Goal: Task Accomplishment & Management: Use online tool/utility

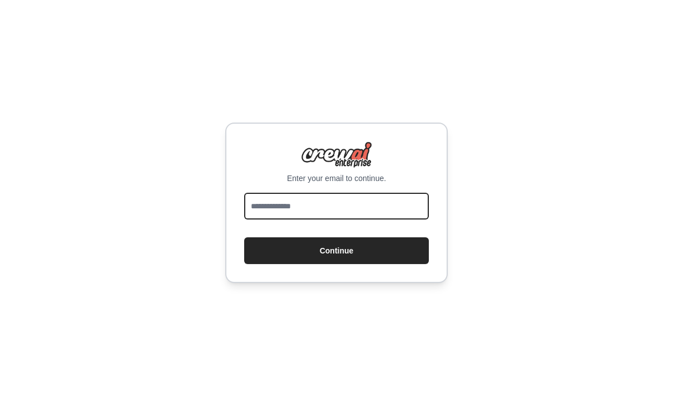
click at [328, 219] on input "email" at bounding box center [336, 206] width 185 height 27
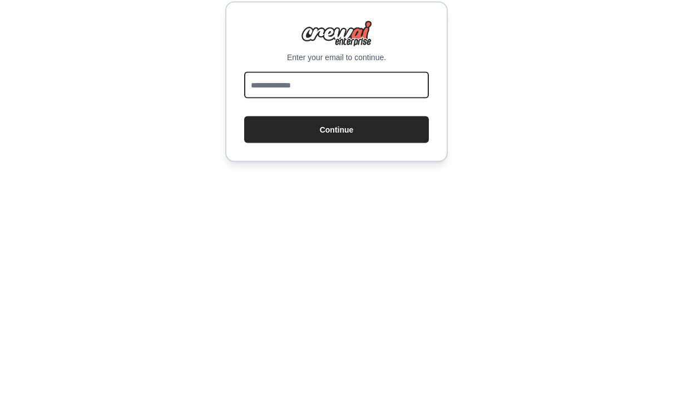
click at [341, 193] on input "email" at bounding box center [336, 206] width 185 height 27
type input "**********"
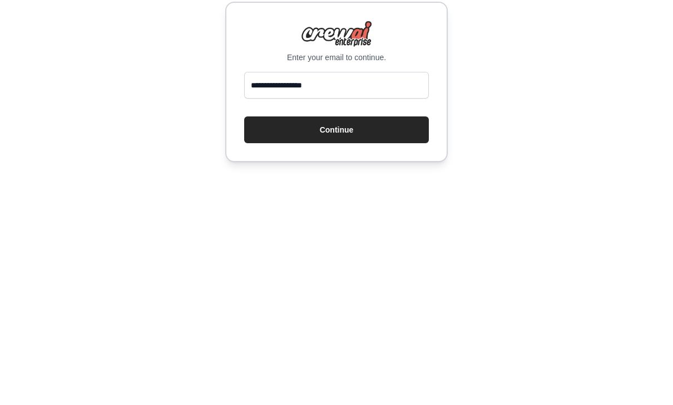
click at [368, 237] on button "Continue" at bounding box center [336, 250] width 185 height 27
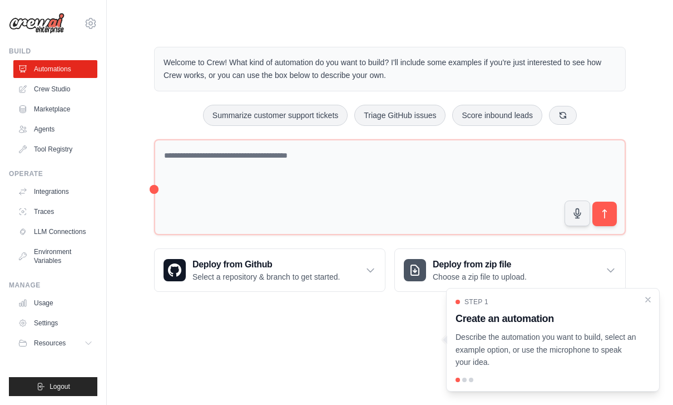
click at [33, 90] on link "Crew Studio" at bounding box center [55, 89] width 84 height 18
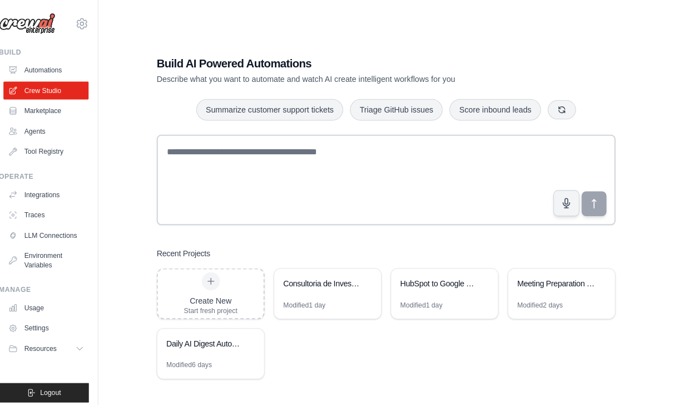
click at [549, 296] on div "Meeting Preparation for Agentic Automation Sales" at bounding box center [562, 279] width 105 height 31
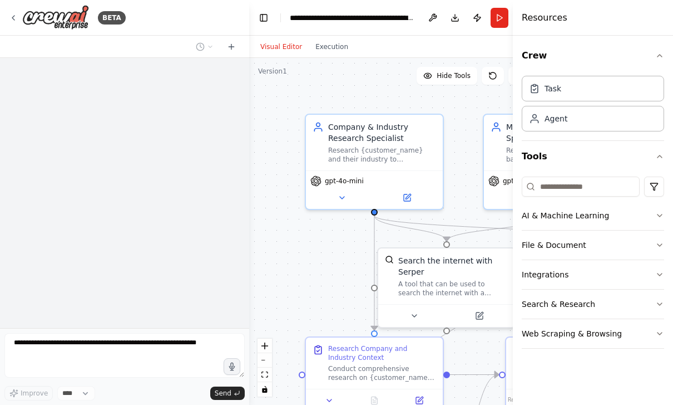
click at [504, 21] on button "Run" at bounding box center [500, 18] width 18 height 20
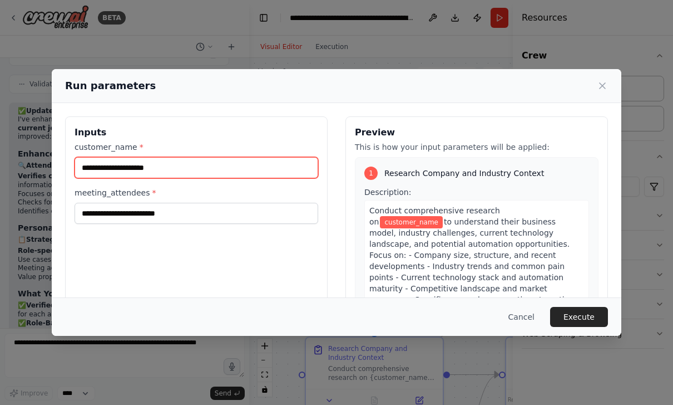
click at [201, 165] on input "customer_name *" at bounding box center [197, 167] width 244 height 21
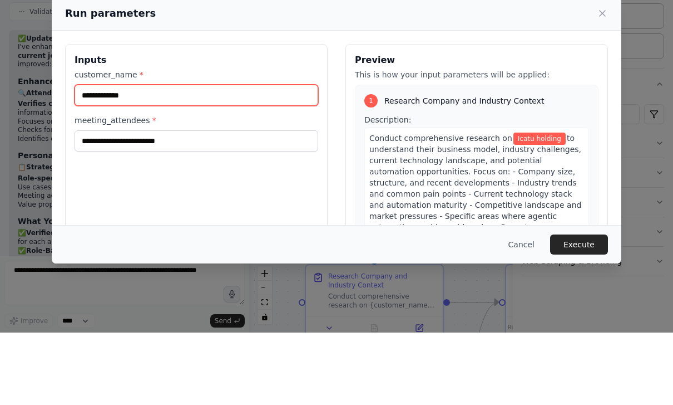
type input "**********"
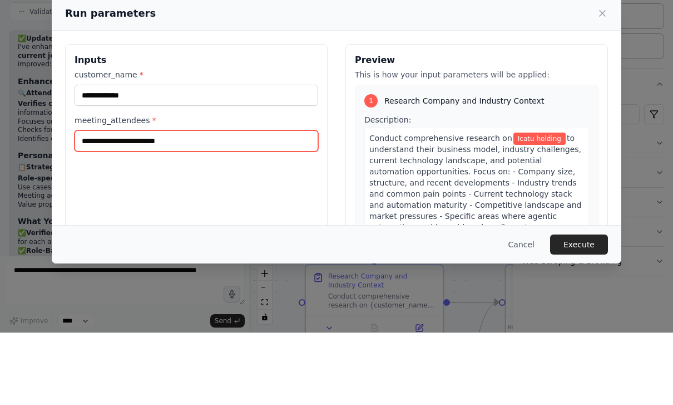
click at [100, 203] on input "meeting_attendees *" at bounding box center [197, 213] width 244 height 21
type input "**********"
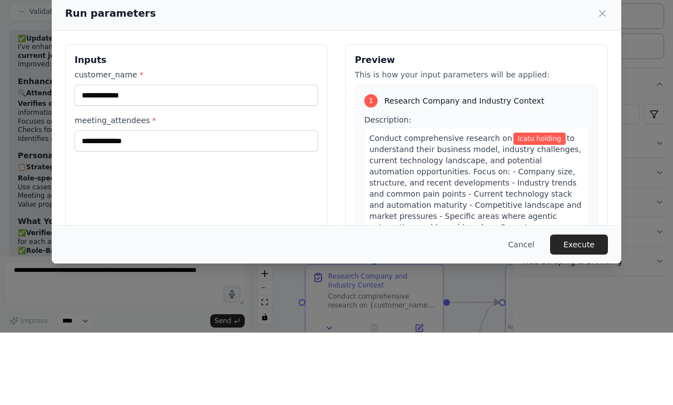
scroll to position [36, 0]
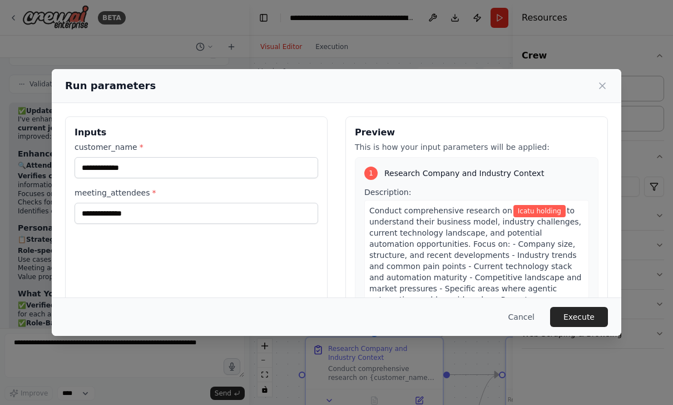
click at [587, 327] on button "Execute" at bounding box center [579, 317] width 58 height 20
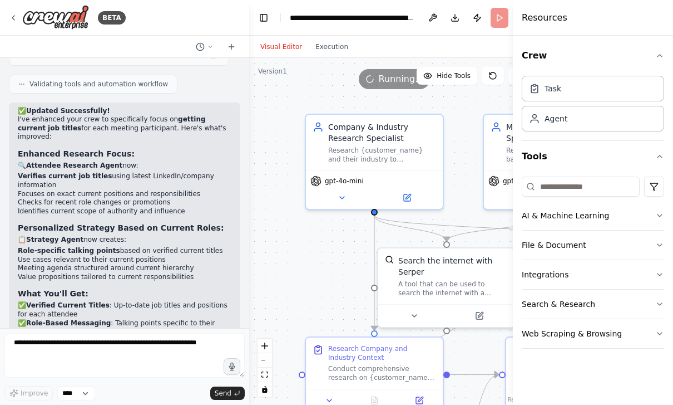
click at [660, 50] on button "Crew" at bounding box center [593, 55] width 142 height 31
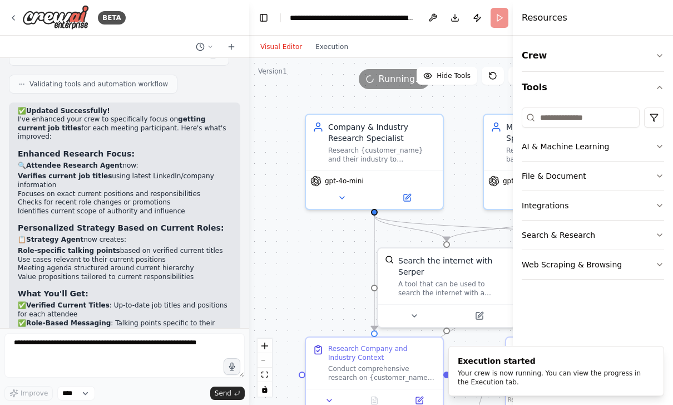
click at [656, 87] on button "Tools" at bounding box center [593, 87] width 142 height 31
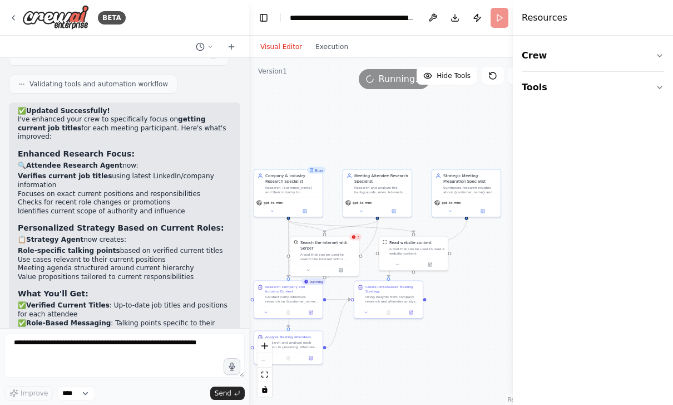
click at [450, 71] on span "Hide Tools" at bounding box center [454, 75] width 34 height 9
click at [453, 71] on span "Show Tools" at bounding box center [452, 75] width 37 height 9
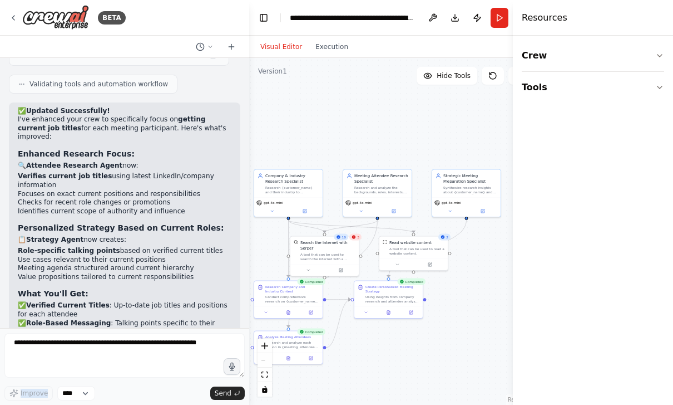
scroll to position [1571, 0]
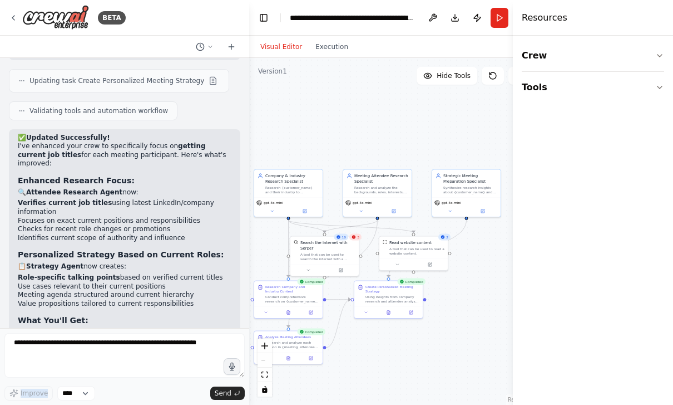
click at [384, 309] on button at bounding box center [388, 312] width 23 height 7
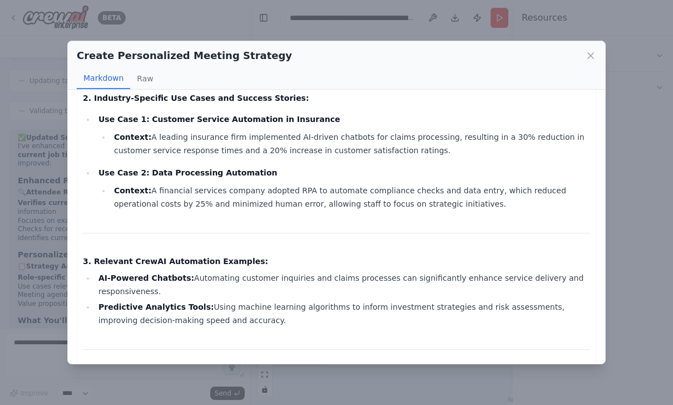
scroll to position [219, 0]
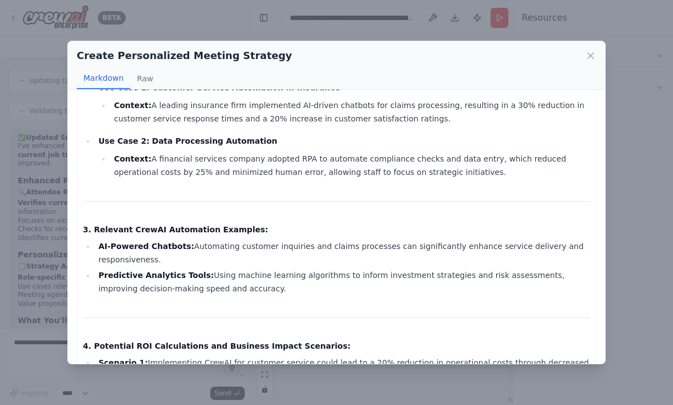
click at [589, 50] on icon at bounding box center [591, 55] width 11 height 11
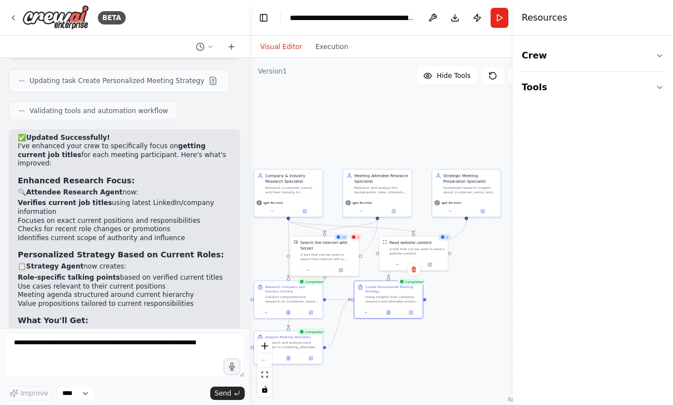
scroll to position [1606, 0]
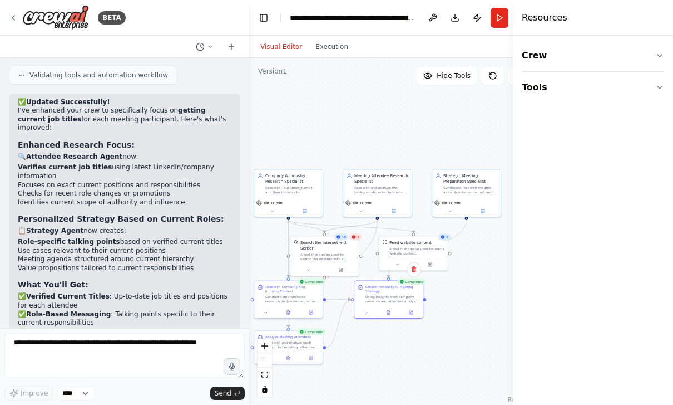
click at [391, 309] on button at bounding box center [388, 312] width 23 height 7
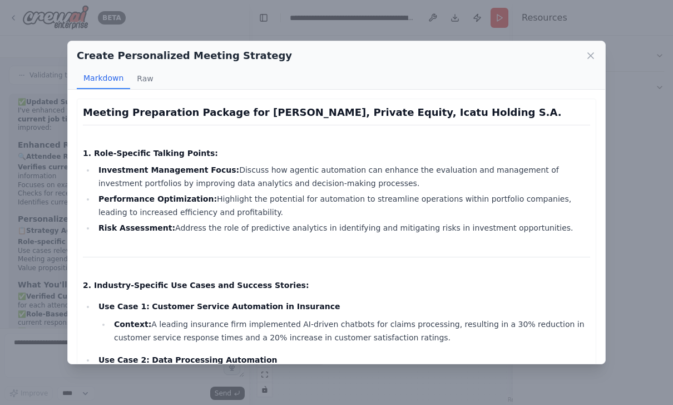
click at [581, 48] on div "Create Personalized Meeting Strategy" at bounding box center [337, 56] width 520 height 16
click at [588, 53] on icon at bounding box center [591, 56] width 6 height 6
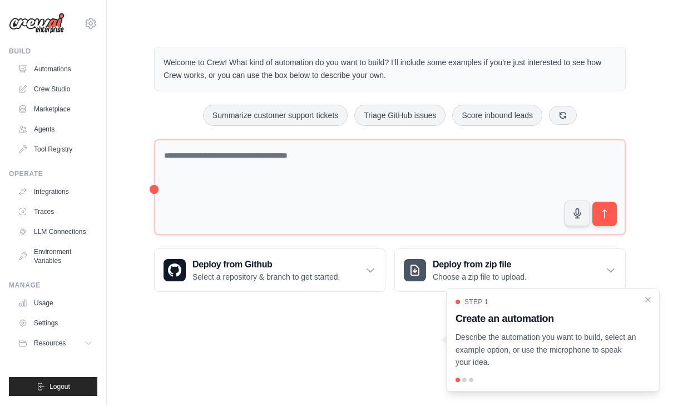
click at [36, 89] on link "Crew Studio" at bounding box center [55, 89] width 84 height 18
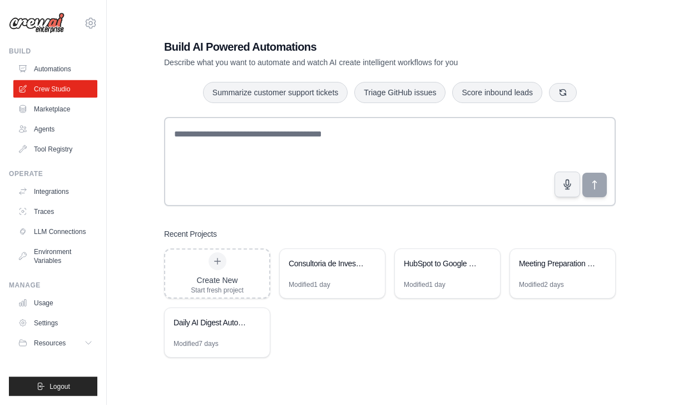
scroll to position [16, 0]
click at [200, 328] on div "Daily AI Digest Automation" at bounding box center [212, 322] width 76 height 11
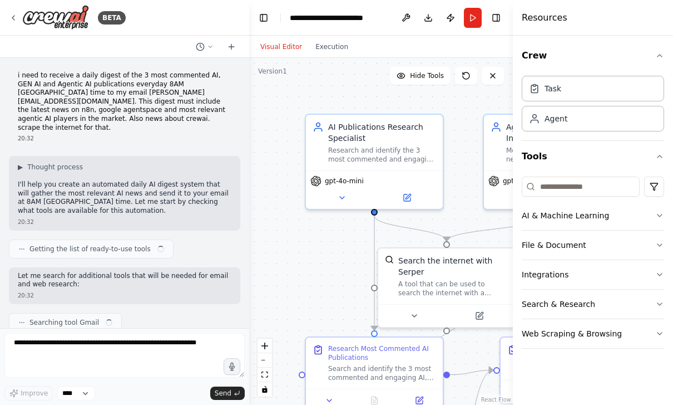
click at [473, 17] on button "Run" at bounding box center [473, 18] width 18 height 20
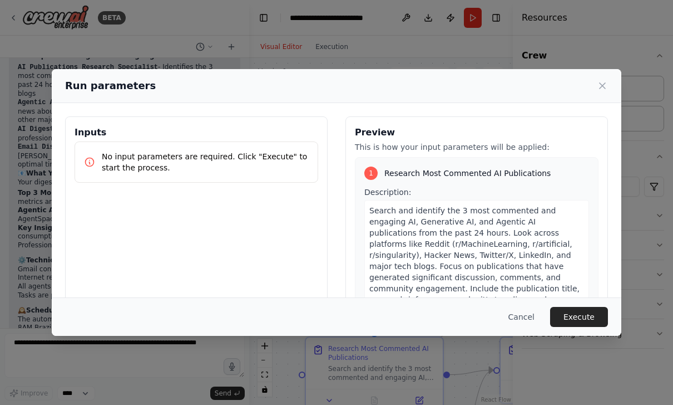
click at [573, 327] on button "Execute" at bounding box center [579, 317] width 58 height 20
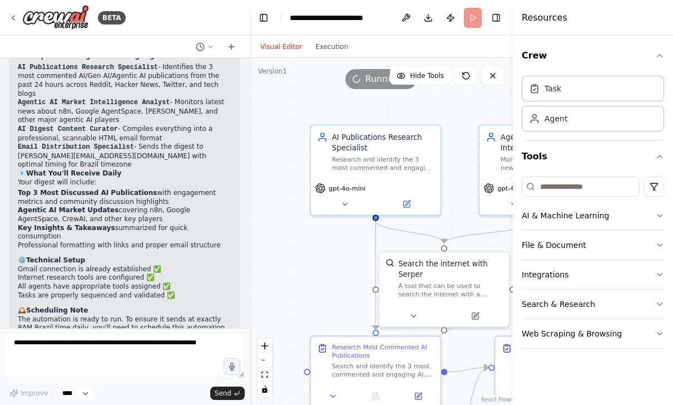
click at [13, 17] on icon at bounding box center [13, 17] width 9 height 9
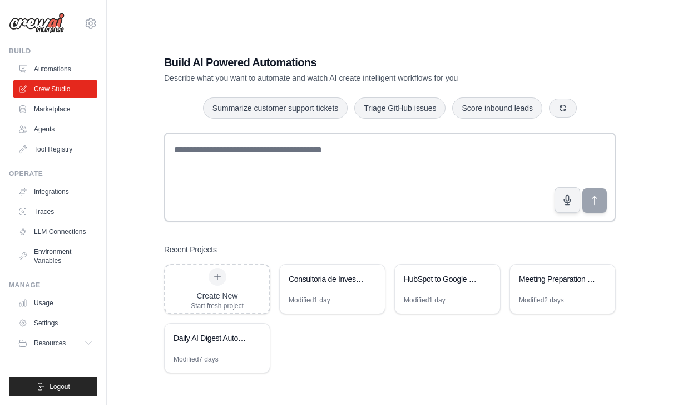
click at [542, 296] on div "Meeting Preparation for Agentic Automation Sales" at bounding box center [562, 279] width 105 height 31
click at [209, 355] on div "Daily AI Digest Automation" at bounding box center [217, 338] width 105 height 31
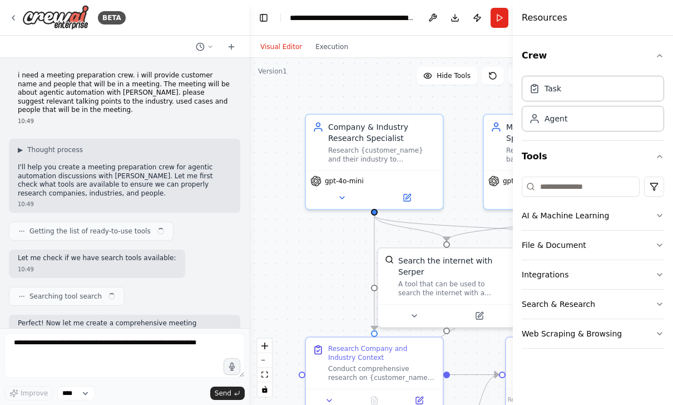
scroll to position [1597, 0]
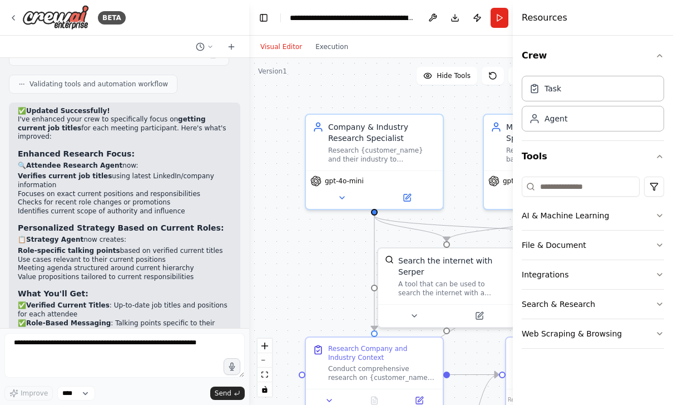
click at [661, 58] on icon "button" at bounding box center [660, 55] width 9 height 9
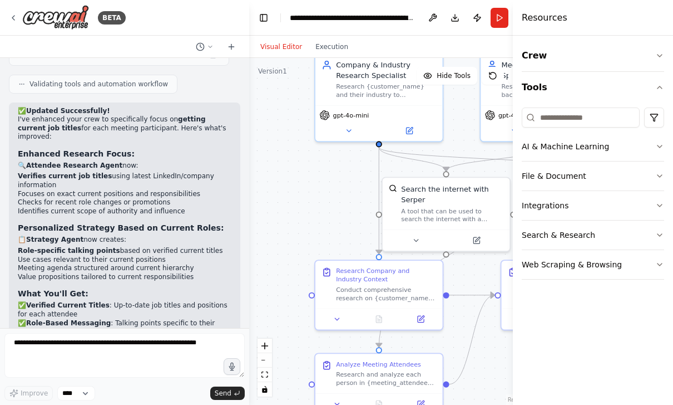
click at [265, 367] on button "zoom out" at bounding box center [265, 360] width 14 height 14
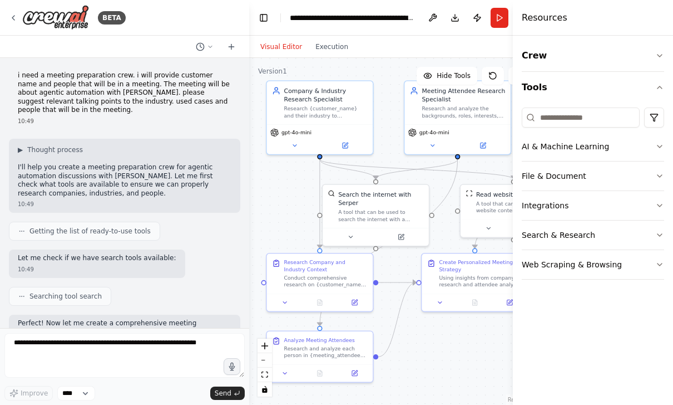
scroll to position [0, 0]
click at [503, 22] on button "Run" at bounding box center [500, 18] width 18 height 20
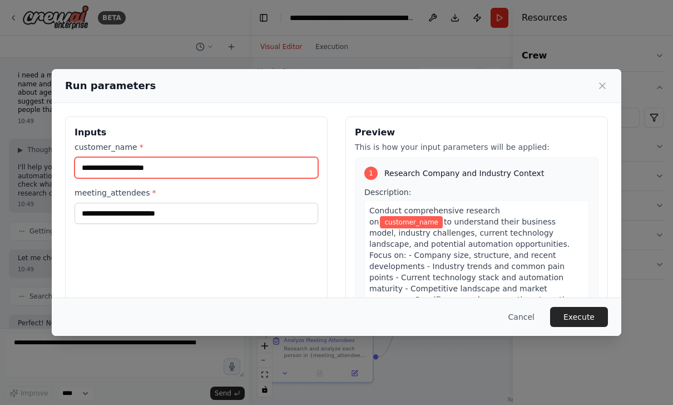
click at [122, 159] on input "customer_name *" at bounding box center [197, 167] width 244 height 21
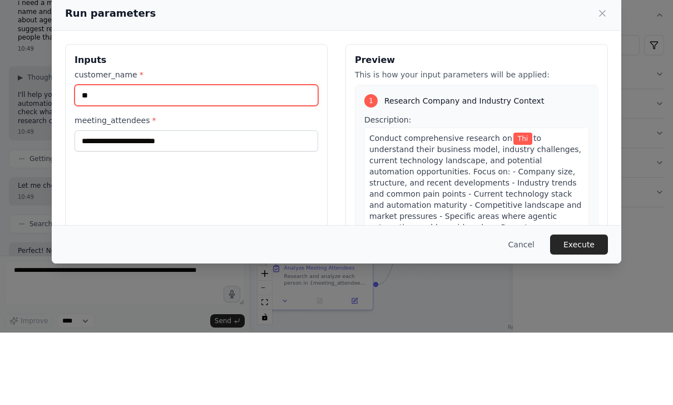
type input "*"
type input "*****"
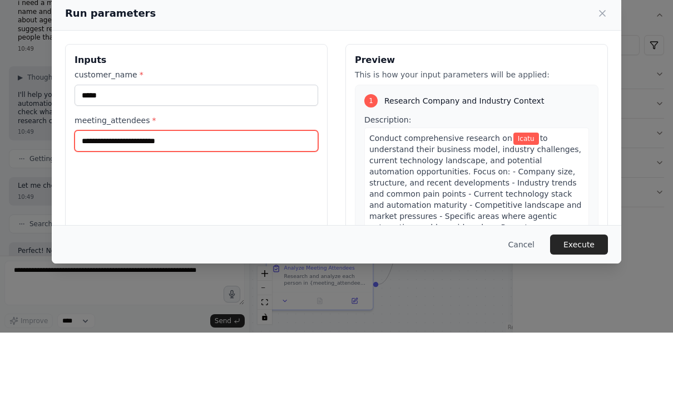
click at [140, 203] on input "meeting_attendees *" at bounding box center [197, 213] width 244 height 21
type input "**********"
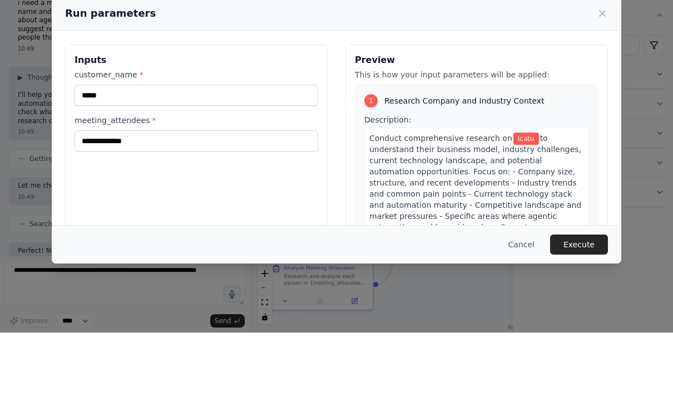
scroll to position [36, 0]
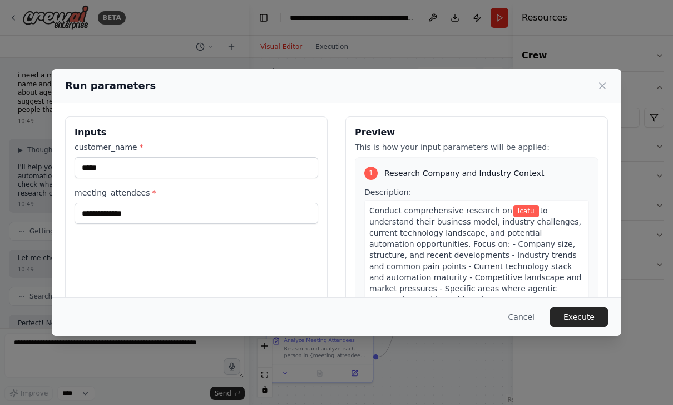
click at [578, 327] on button "Execute" at bounding box center [579, 317] width 58 height 20
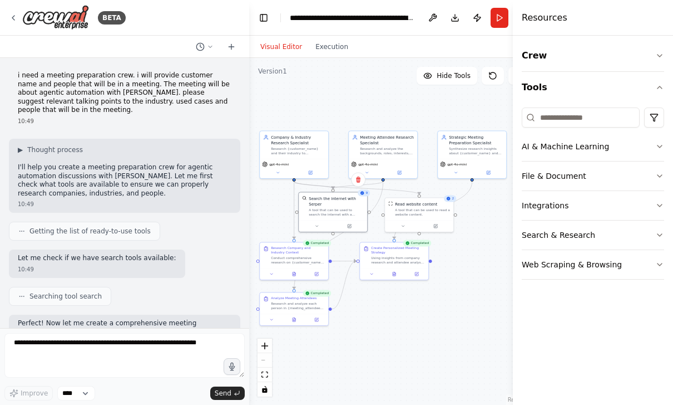
click at [394, 271] on button at bounding box center [394, 274] width 23 height 7
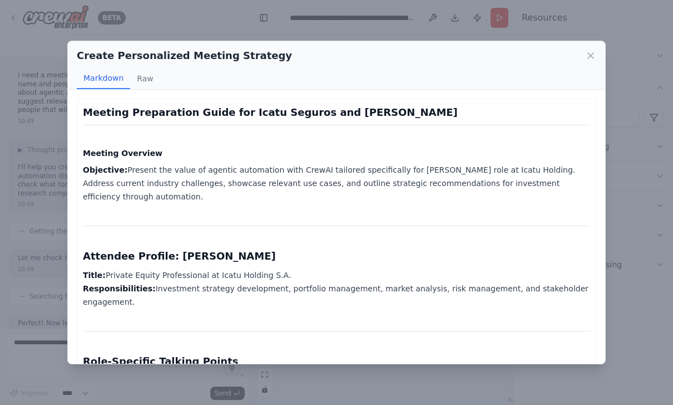
scroll to position [1606, 0]
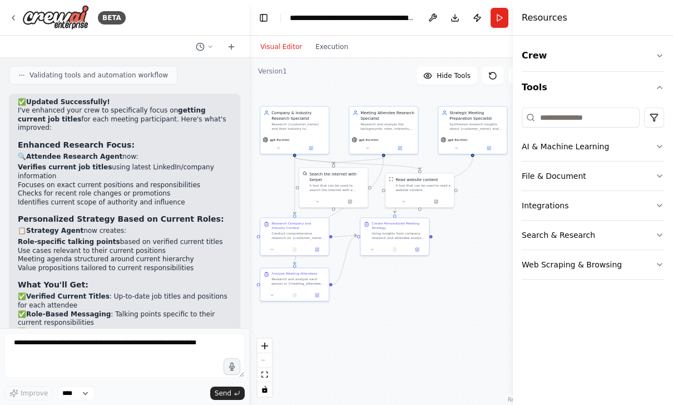
click at [327, 40] on button "Execution" at bounding box center [332, 46] width 46 height 13
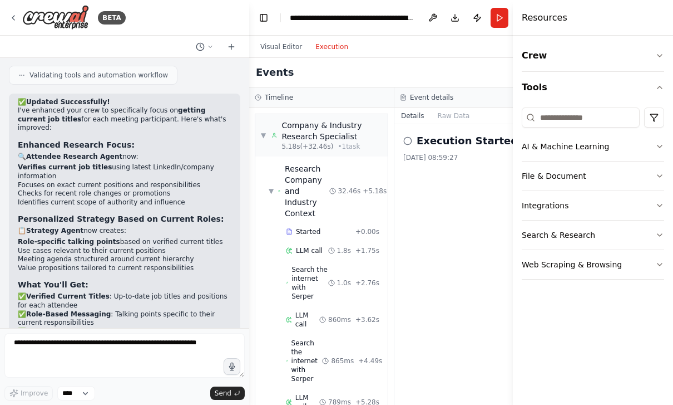
click at [268, 40] on button "Visual Editor" at bounding box center [281, 46] width 55 height 13
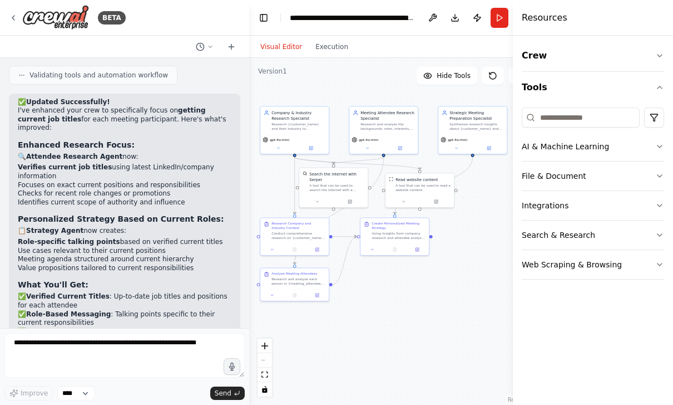
scroll to position [0, 0]
click at [494, 17] on button "Run" at bounding box center [500, 18] width 18 height 20
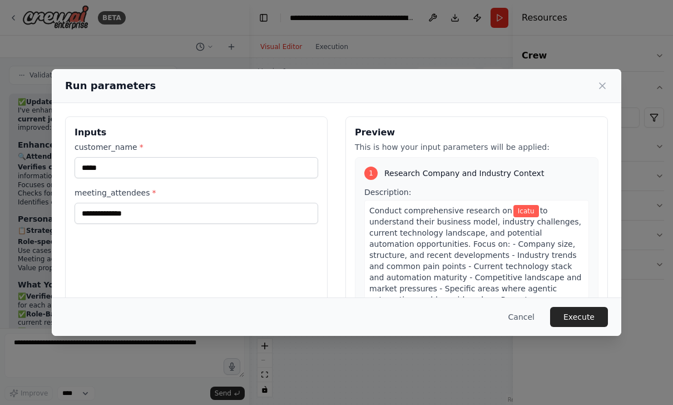
click at [579, 327] on button "Execute" at bounding box center [579, 317] width 58 height 20
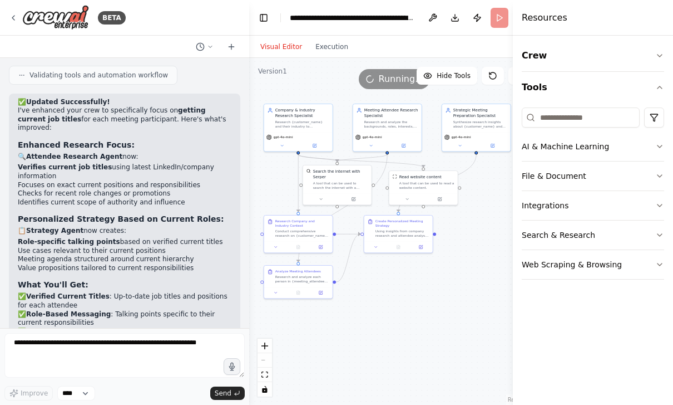
click at [498, 20] on header "**********" at bounding box center [394, 18] width 291 height 36
click at [19, 22] on div "BETA" at bounding box center [67, 17] width 117 height 25
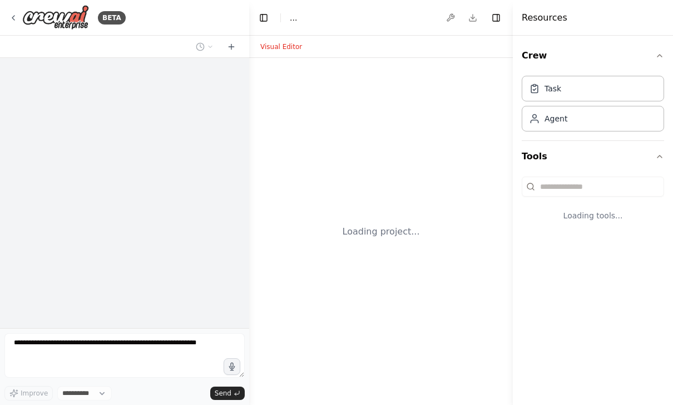
select select "****"
